Goal: Task Accomplishment & Management: Manage account settings

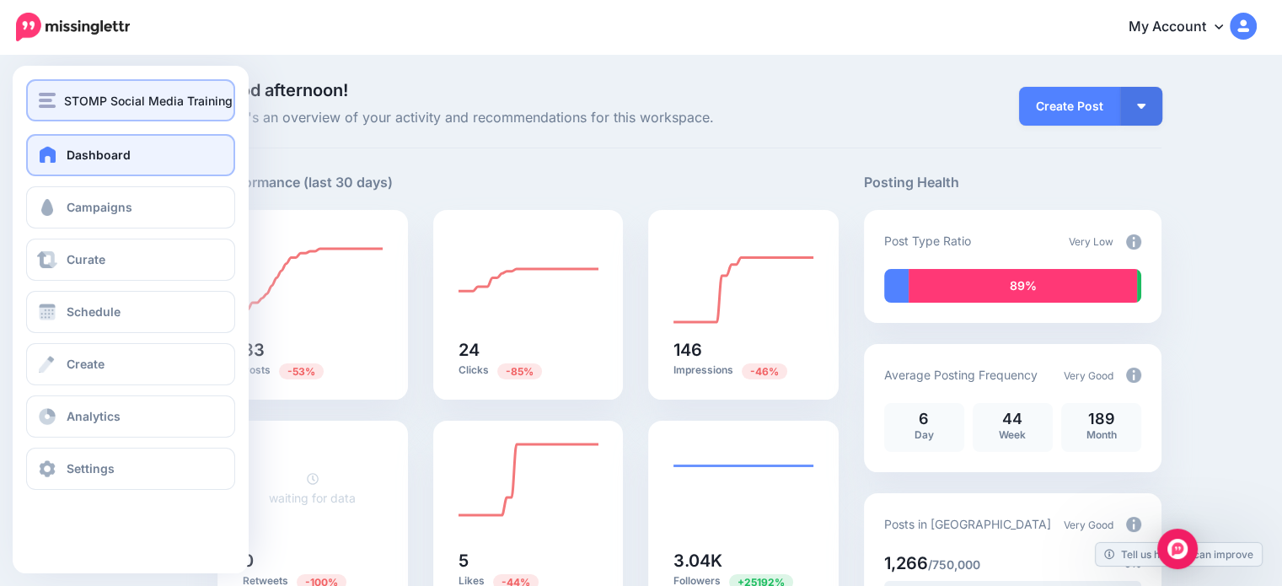
click at [80, 119] on button "STOMP Social Media Training" at bounding box center [130, 100] width 209 height 42
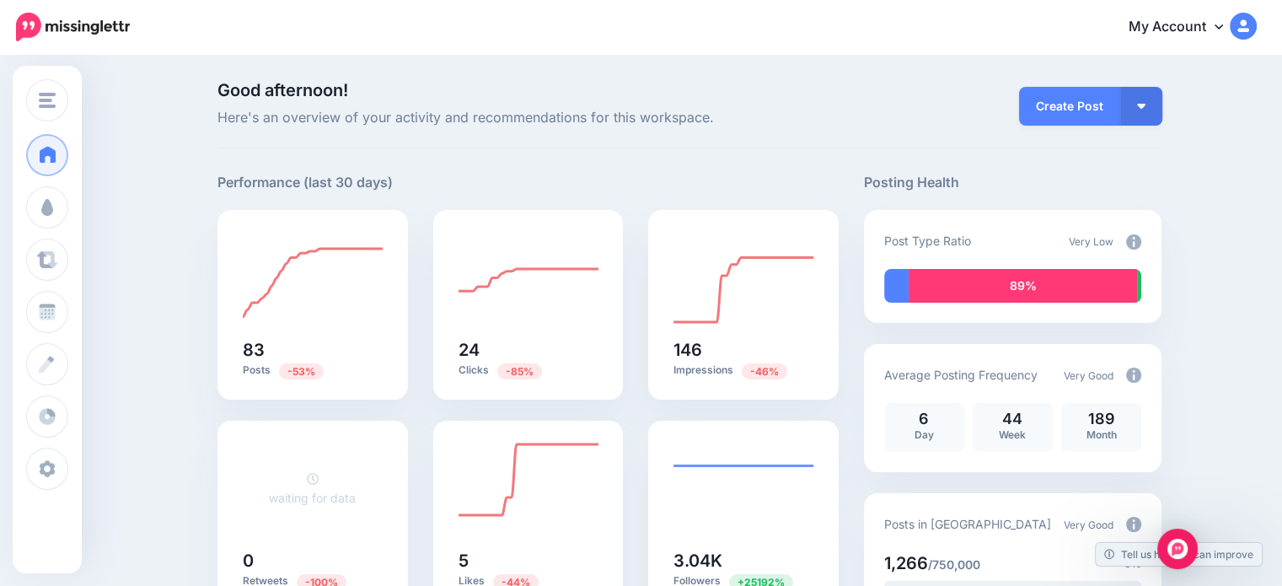
click at [313, 126] on span "Here's an overview of your activity and recommendations for this workspace." at bounding box center [528, 118] width 621 height 22
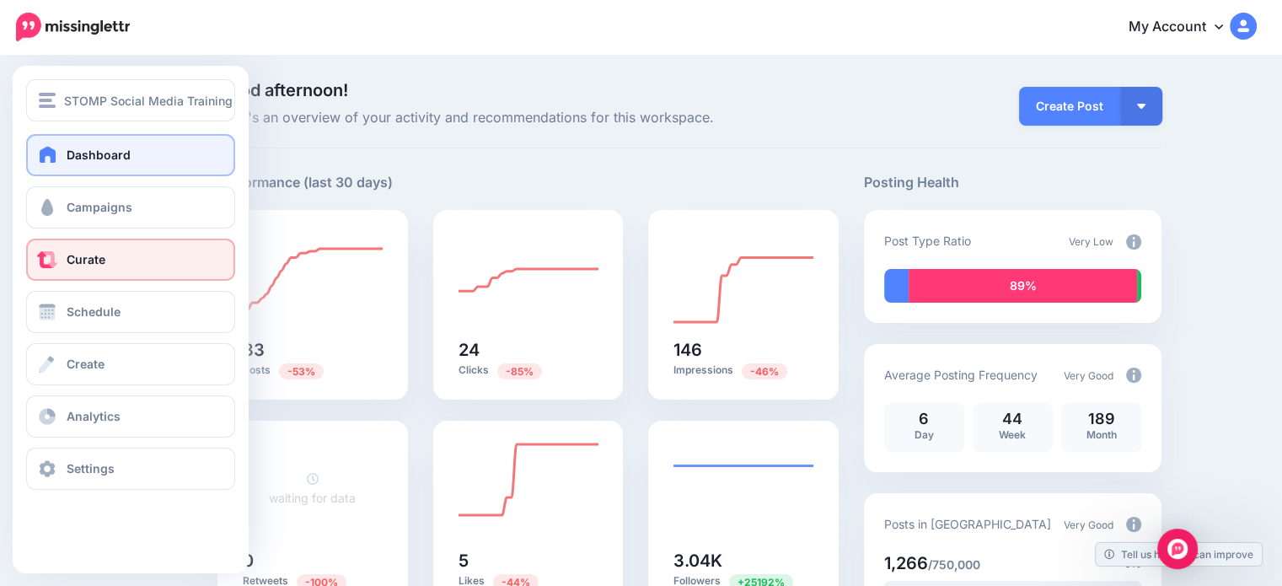
click at [78, 268] on link "Curate" at bounding box center [130, 260] width 209 height 42
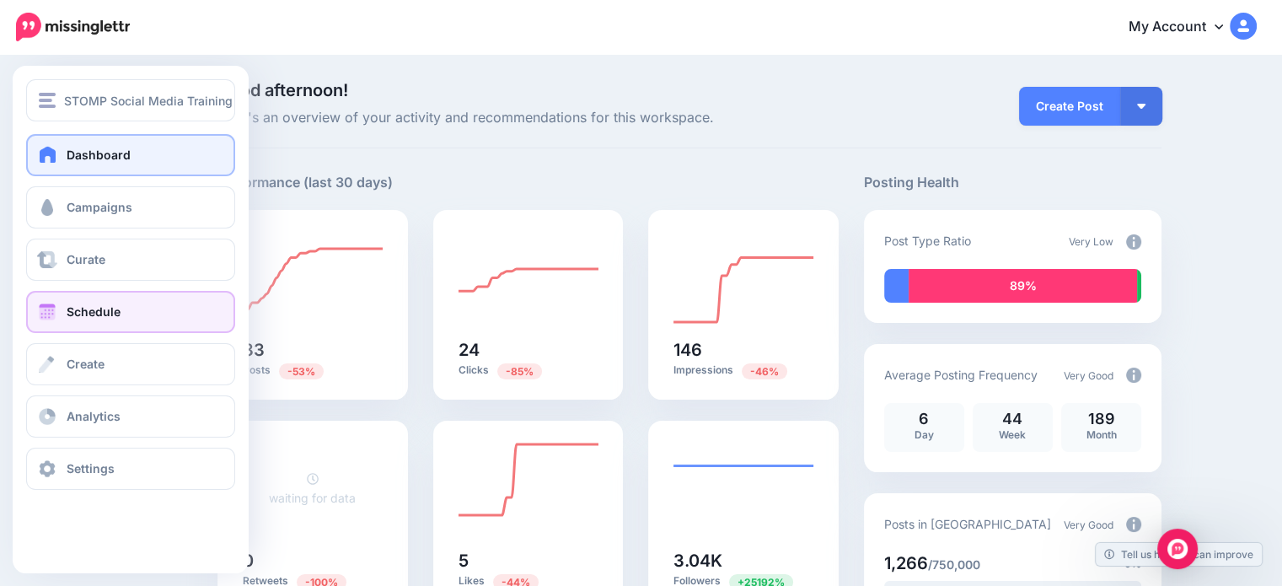
click at [81, 314] on span "Schedule" at bounding box center [94, 311] width 54 height 14
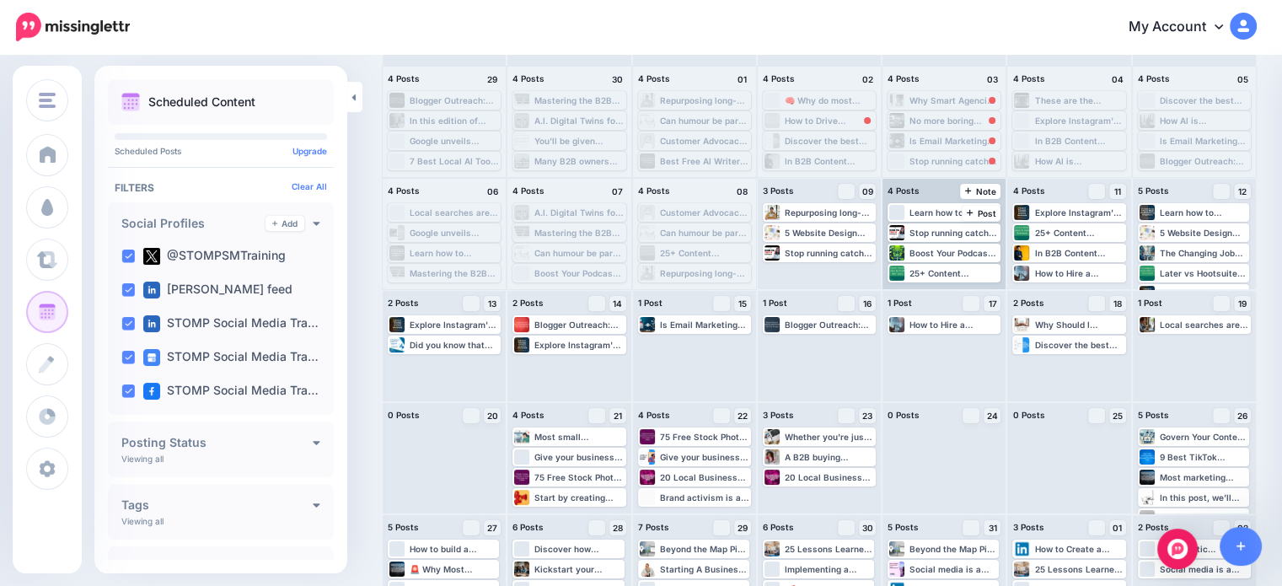
scroll to position [155, 0]
